Goal: Transaction & Acquisition: Subscribe to service/newsletter

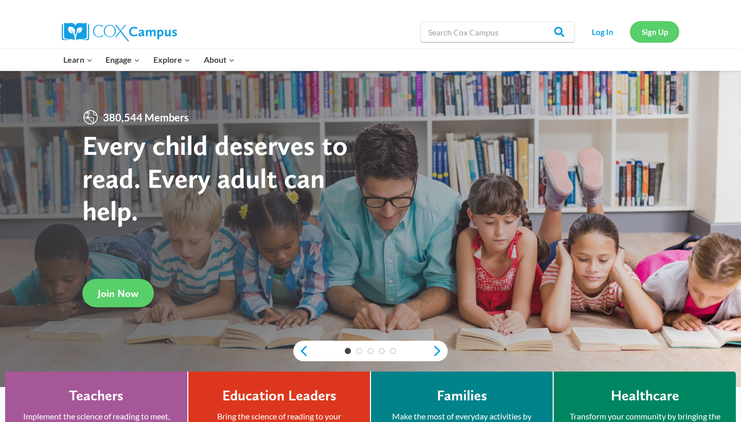
click at [657, 30] on link "Sign Up" at bounding box center [654, 31] width 49 height 21
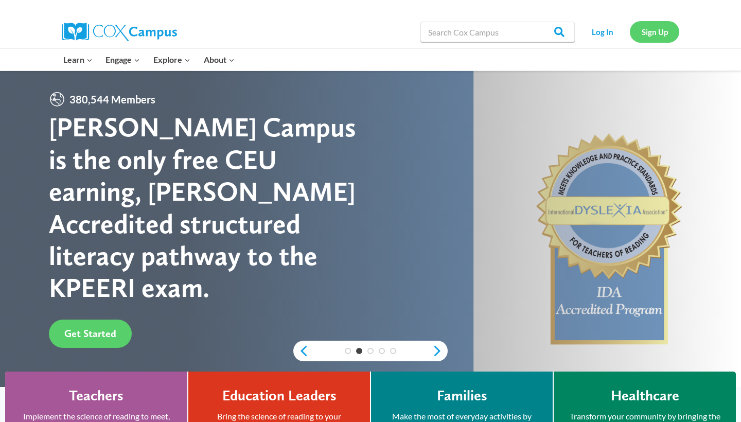
click at [654, 39] on link "Sign Up" at bounding box center [654, 31] width 49 height 21
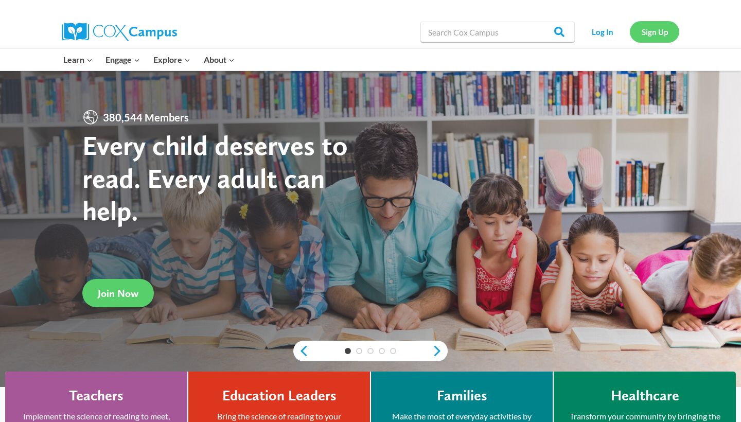
click at [645, 37] on link "Sign Up" at bounding box center [654, 31] width 49 height 21
